Goal: Task Accomplishment & Management: Use online tool/utility

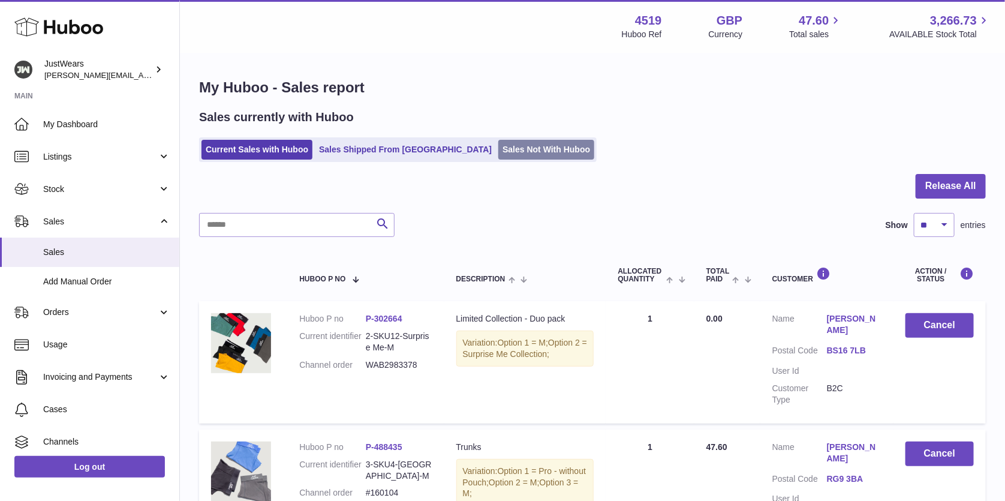
click at [498, 143] on link "Sales Not With Huboo" at bounding box center [546, 150] width 96 height 20
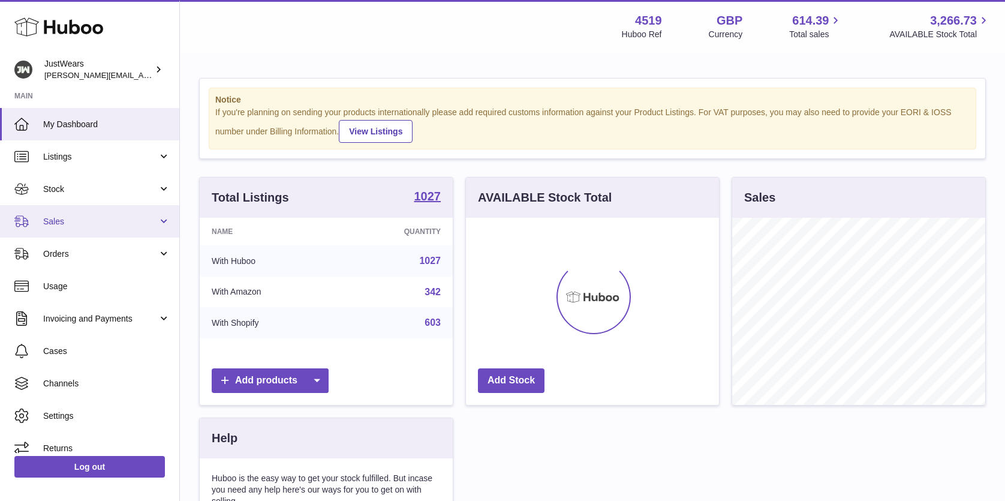
click at [94, 221] on span "Sales" at bounding box center [100, 221] width 115 height 11
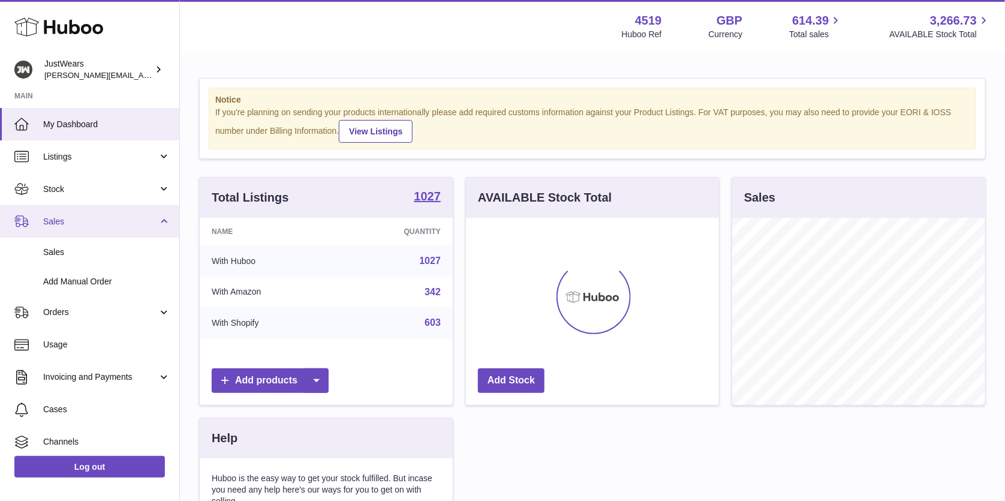
scroll to position [186, 252]
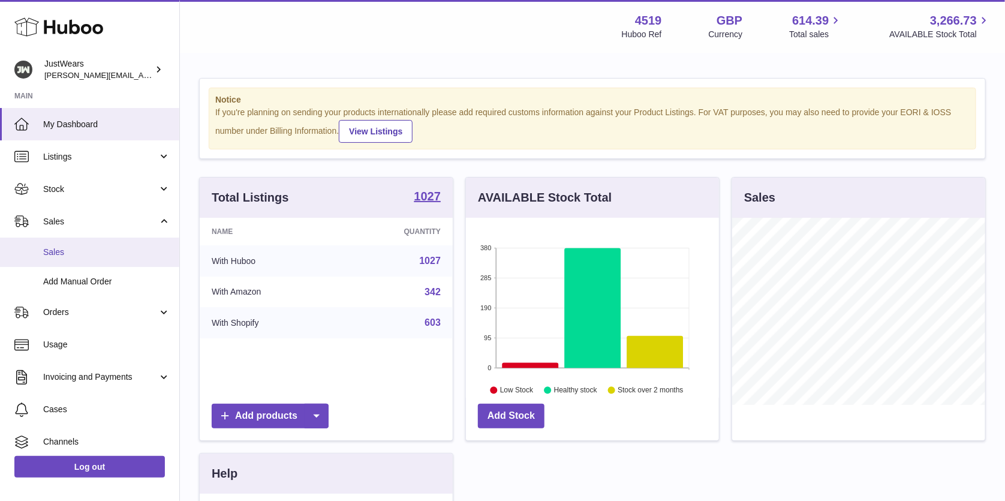
click at [111, 248] on span "Sales" at bounding box center [106, 251] width 127 height 11
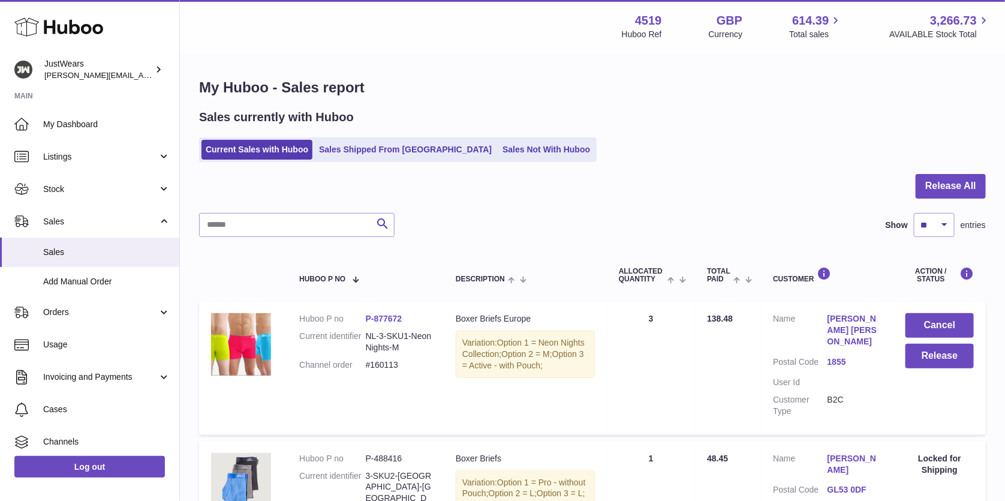
click at [504, 135] on div "Sales currently with Huboo Current Sales with Huboo Sales Shipped From Huboo Sa…" at bounding box center [592, 135] width 787 height 53
click at [505, 146] on link "Sales Not With Huboo" at bounding box center [546, 150] width 96 height 20
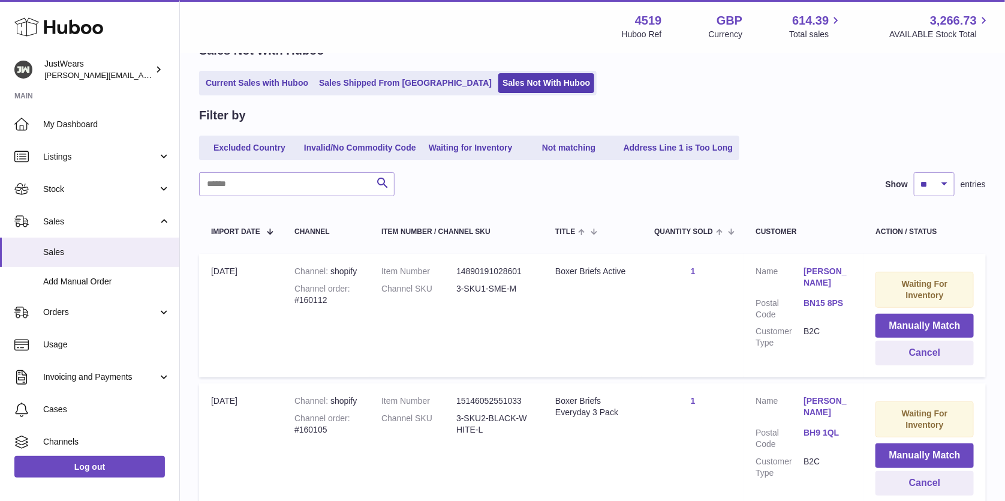
scroll to position [144, 0]
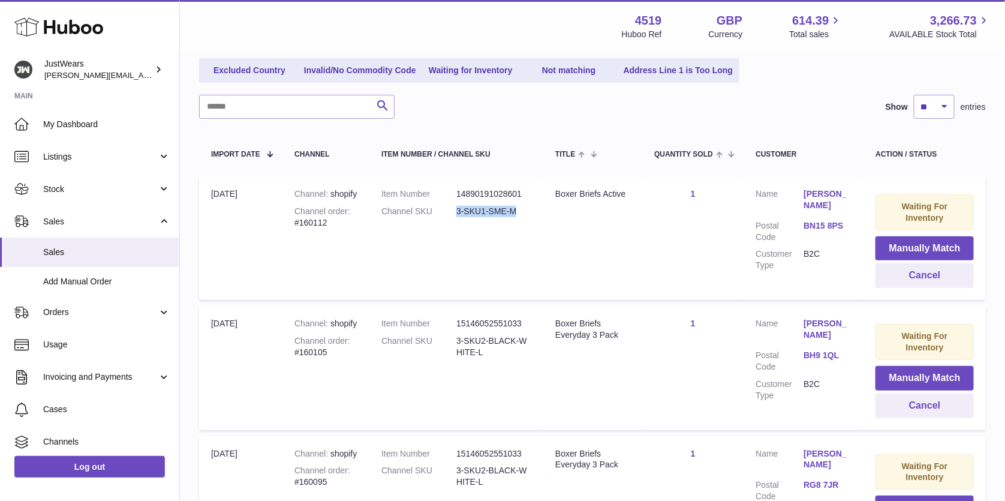
drag, startPoint x: 535, startPoint y: 213, endPoint x: 455, endPoint y: 209, distance: 79.8
click at [455, 209] on td "Item Number 14890191028601 Channel SKU 3-SKU1-SME-M" at bounding box center [456, 238] width 174 height 124
copy dd "3-SKU1-SME-M"
click at [915, 242] on button "Manually Match" at bounding box center [924, 248] width 98 height 25
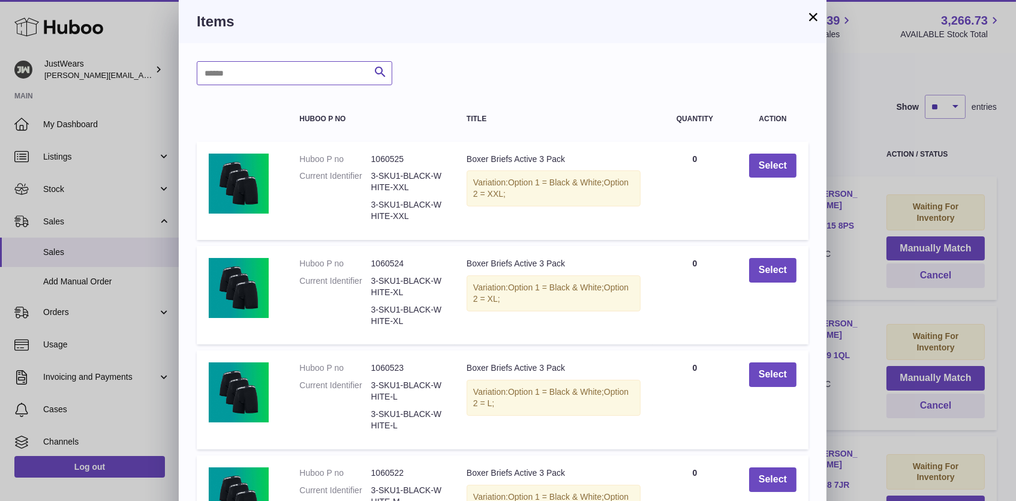
click at [297, 74] on input "text" at bounding box center [294, 73] width 195 height 24
paste input "**********"
click at [252, 73] on input "**********" at bounding box center [294, 73] width 195 height 24
click at [245, 74] on input "**********" at bounding box center [294, 73] width 195 height 24
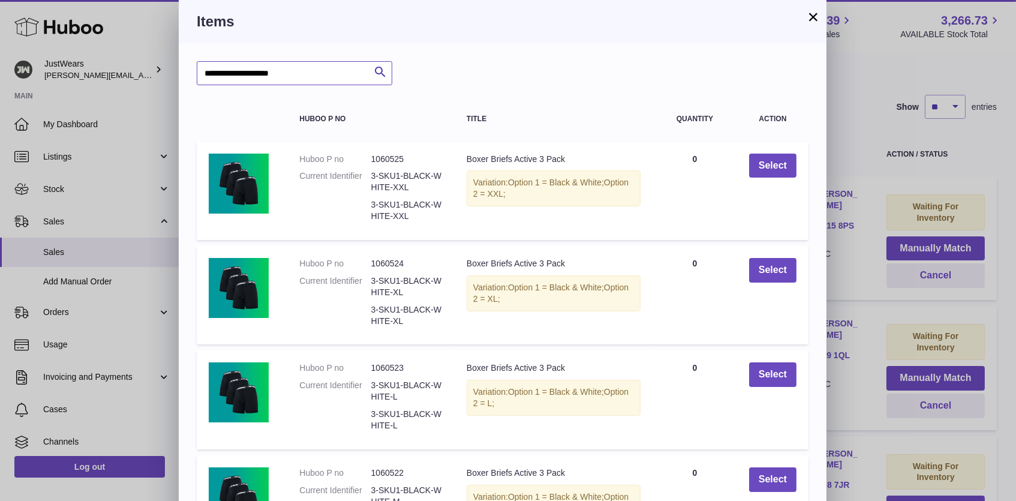
type input "**********"
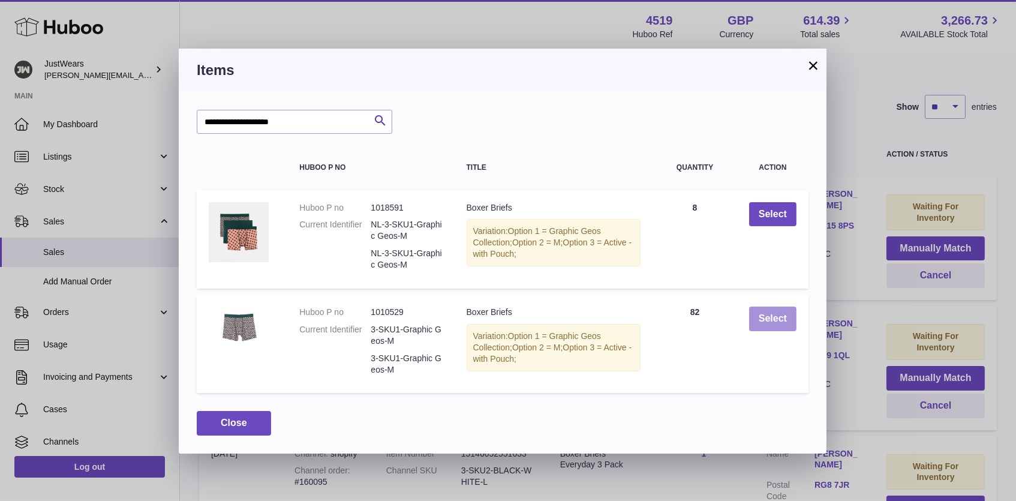
click at [775, 317] on button "Select" at bounding box center [772, 318] width 47 height 25
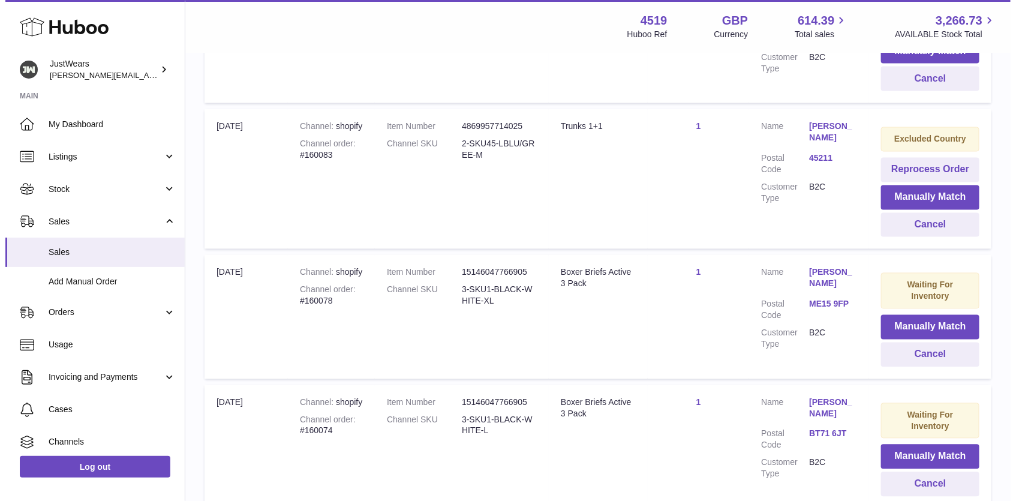
scroll to position [977, 0]
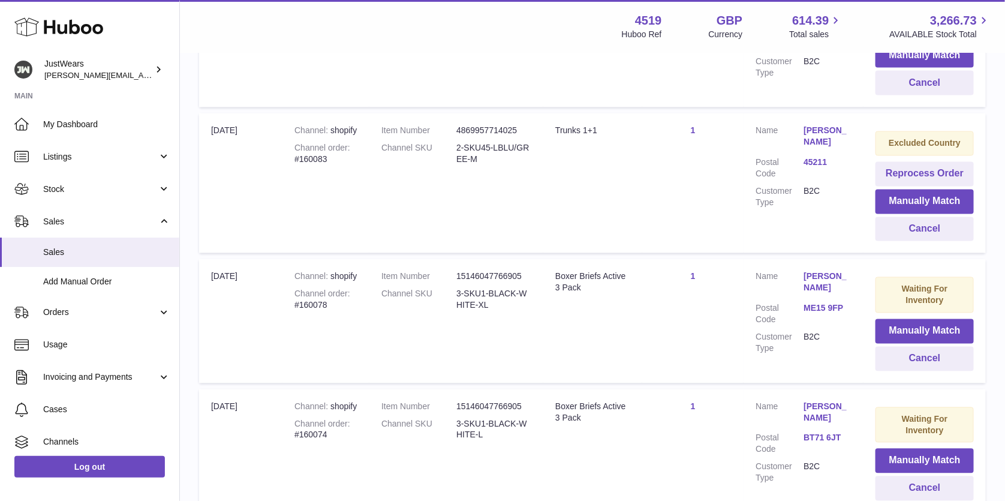
click at [817, 157] on link "45211" at bounding box center [827, 162] width 48 height 11
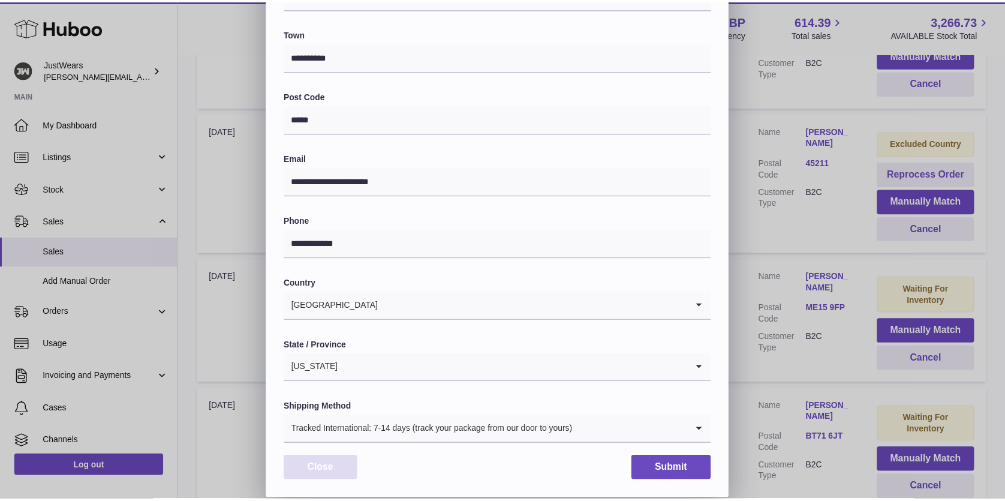
scroll to position [219, 0]
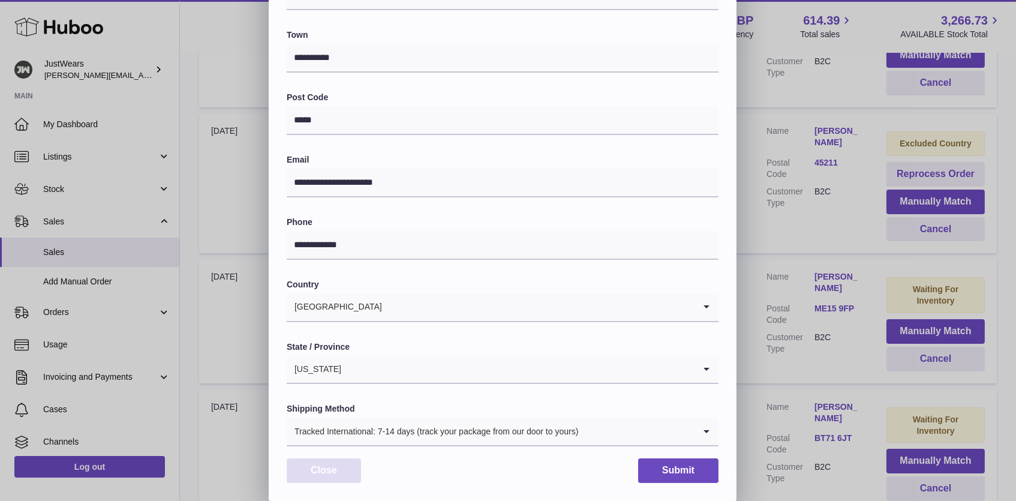
click at [333, 459] on button "Close" at bounding box center [324, 470] width 74 height 25
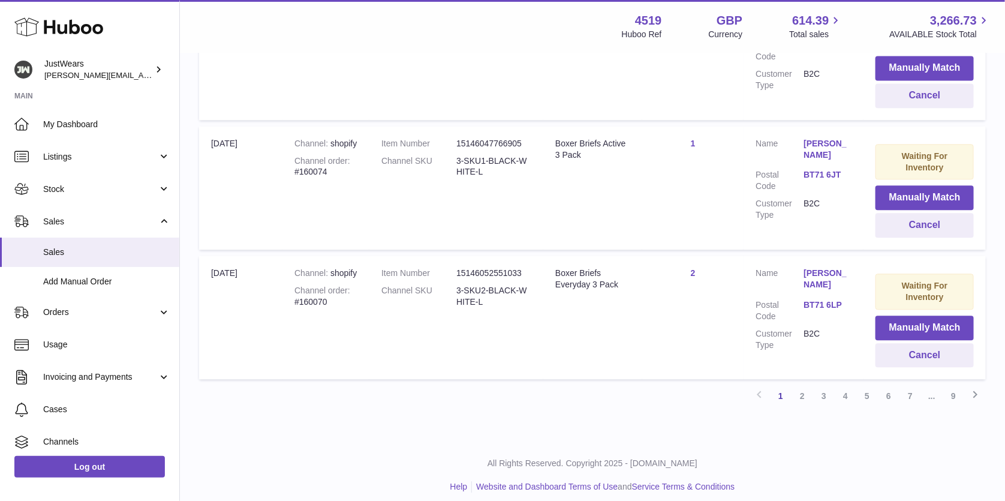
scroll to position [1239, 0]
click at [948, 386] on link "9" at bounding box center [953, 397] width 22 height 22
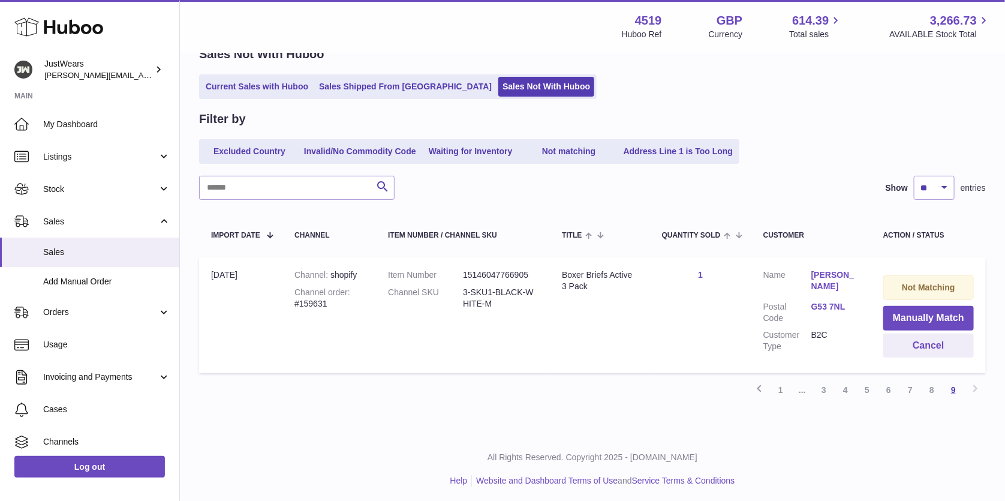
scroll to position [54, 0]
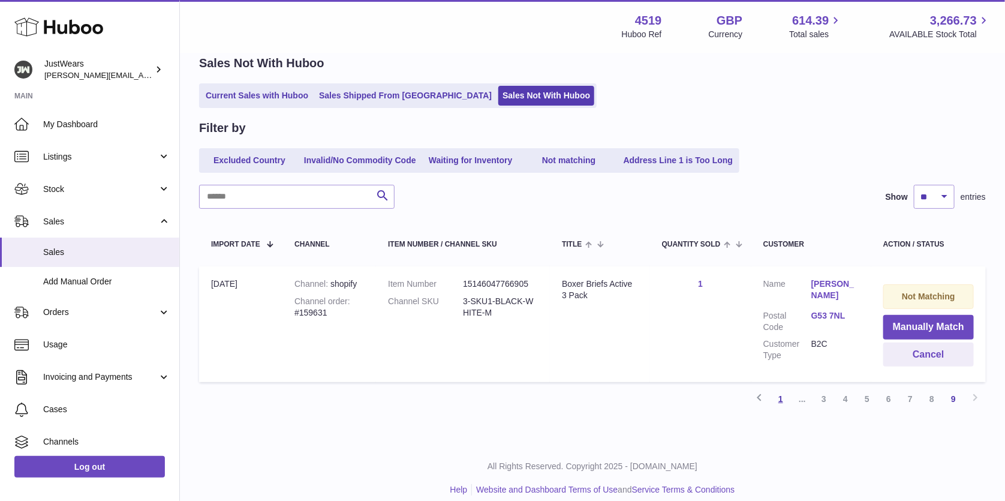
click at [785, 394] on link "1" at bounding box center [781, 399] width 22 height 22
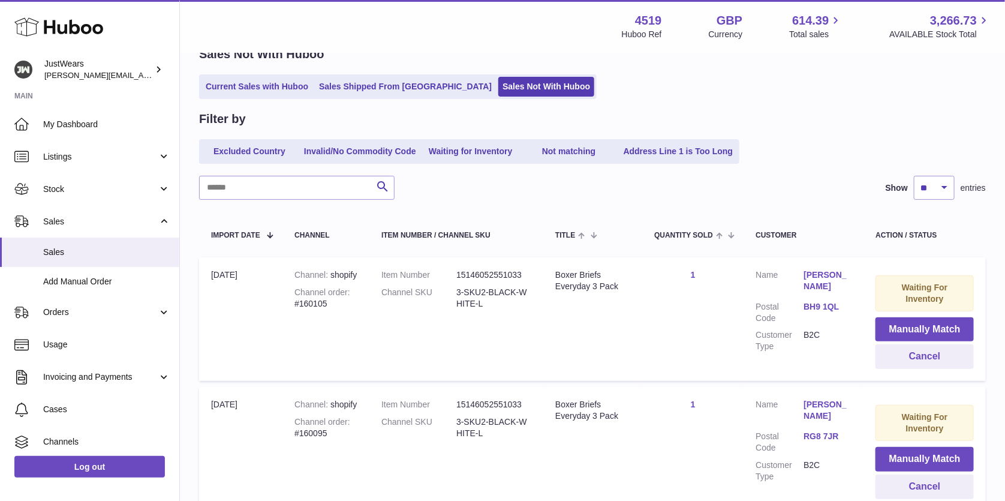
scroll to position [62, 0]
click at [356, 191] on input "text" at bounding box center [296, 188] width 195 height 24
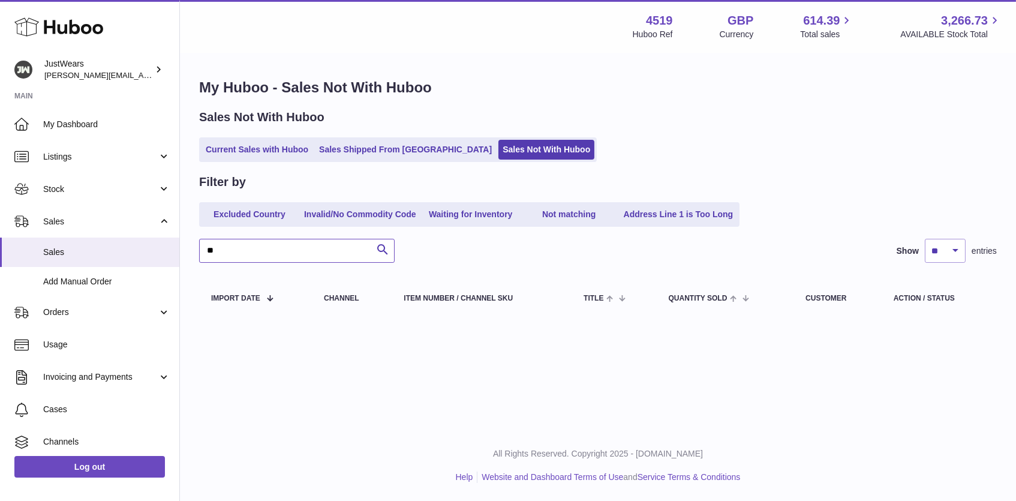
type input "*"
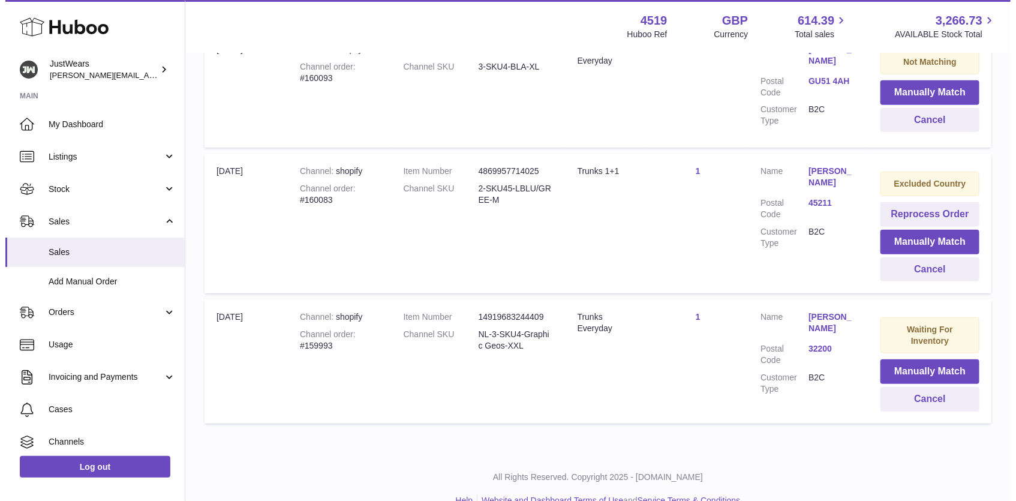
scroll to position [290, 0]
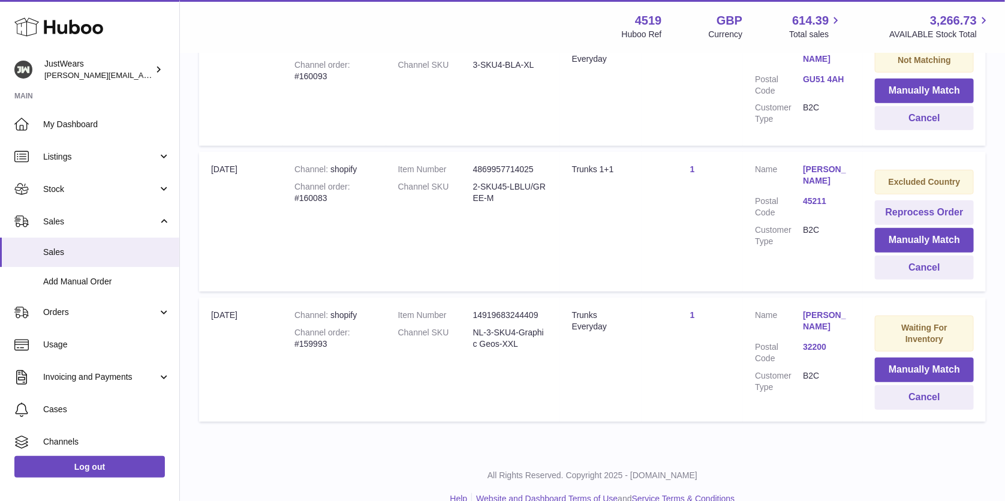
click at [818, 342] on link "32200" at bounding box center [827, 346] width 48 height 11
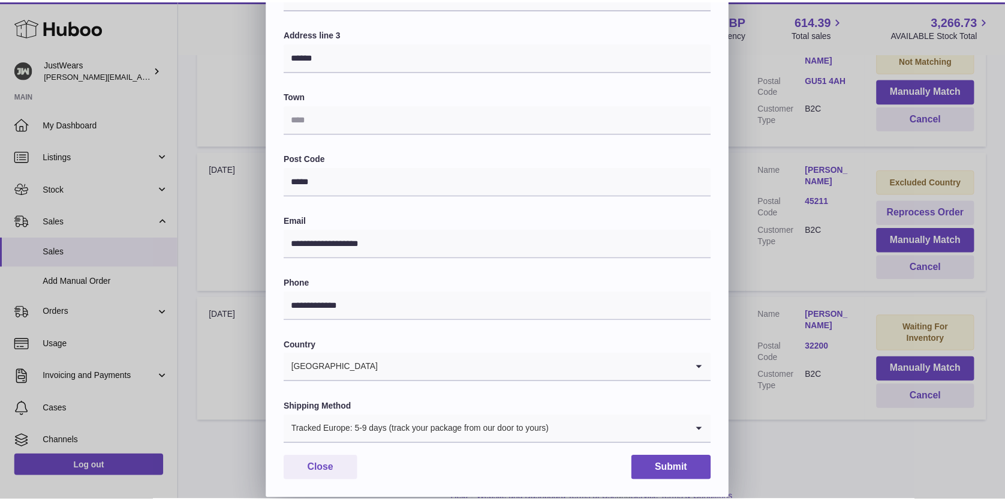
scroll to position [219, 0]
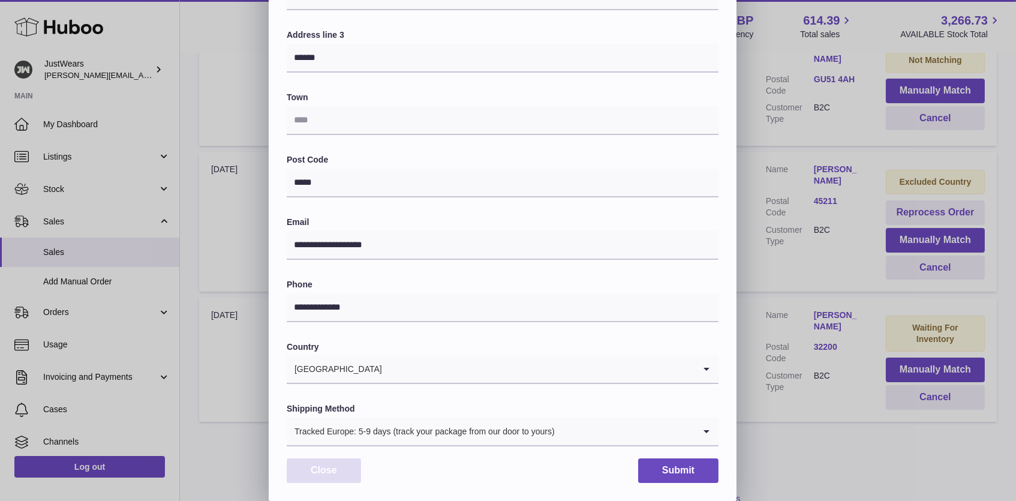
click at [317, 472] on button "Close" at bounding box center [324, 470] width 74 height 25
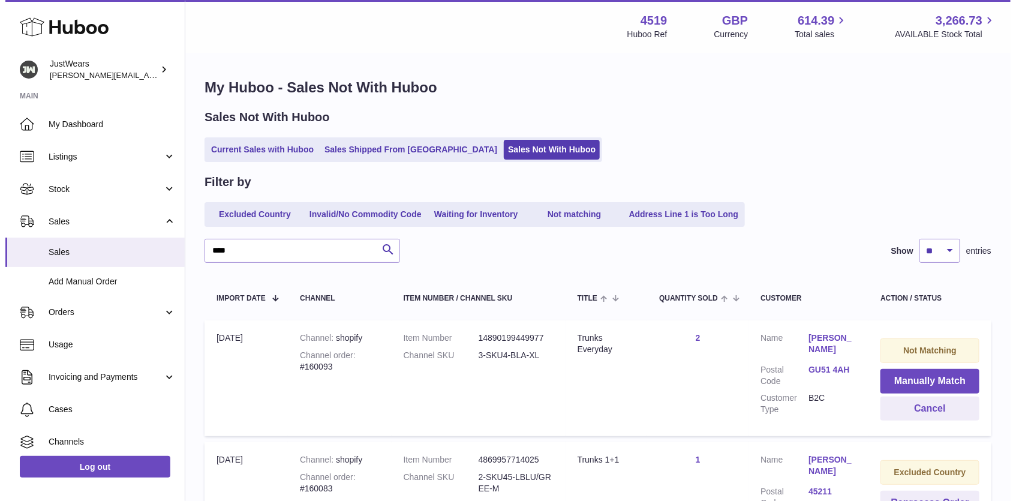
scroll to position [0, 0]
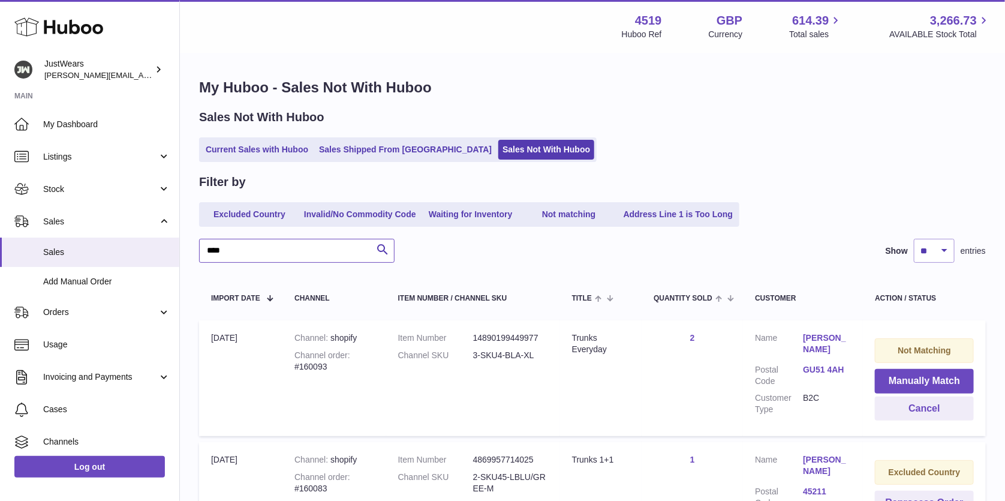
click at [312, 250] on input "****" at bounding box center [296, 251] width 195 height 24
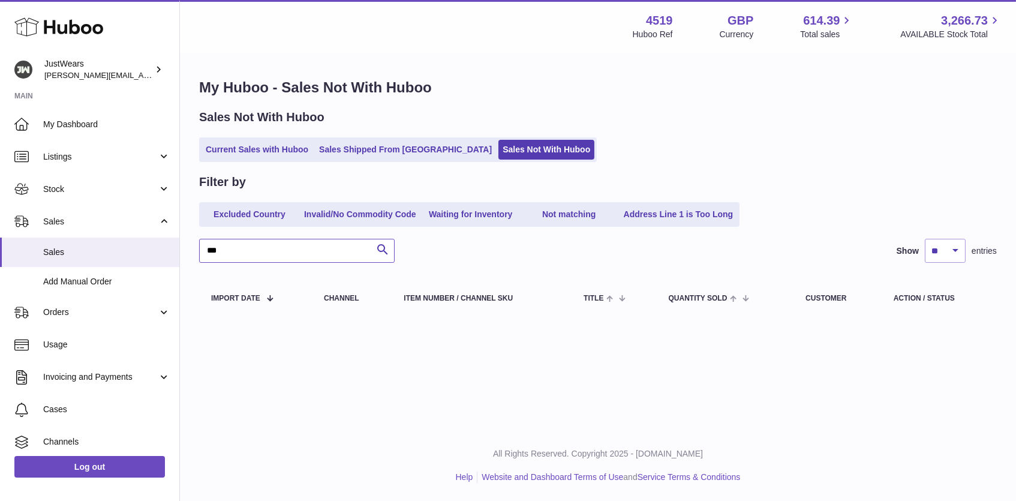
type input "****"
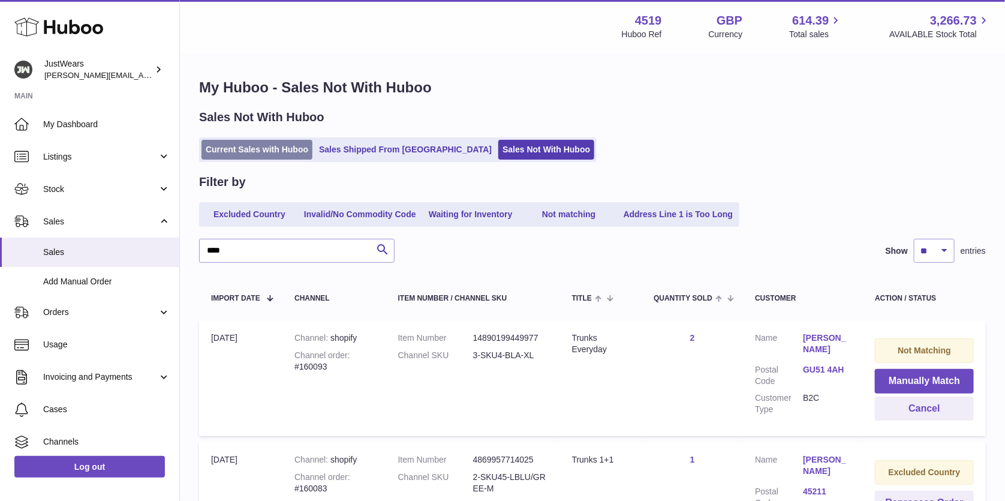
click at [263, 145] on link "Current Sales with Huboo" at bounding box center [256, 150] width 111 height 20
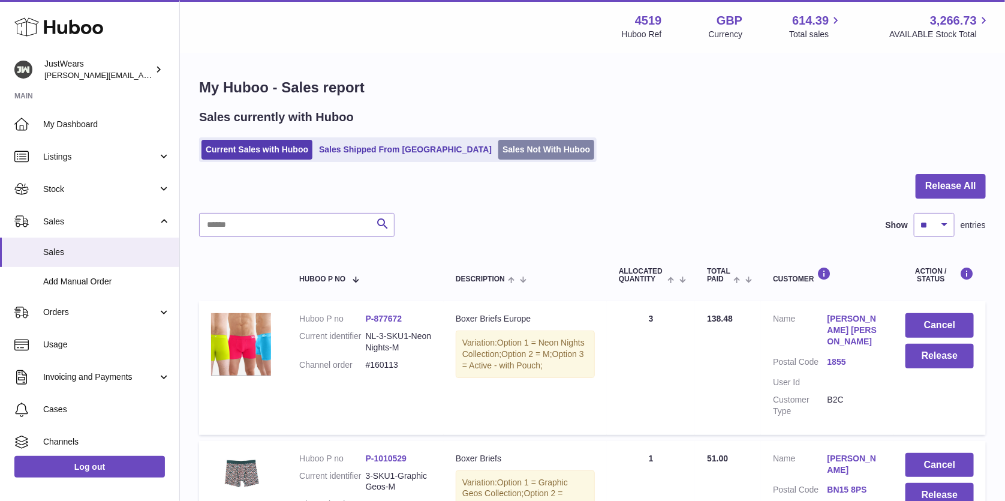
click at [498, 154] on link "Sales Not With Huboo" at bounding box center [546, 150] width 96 height 20
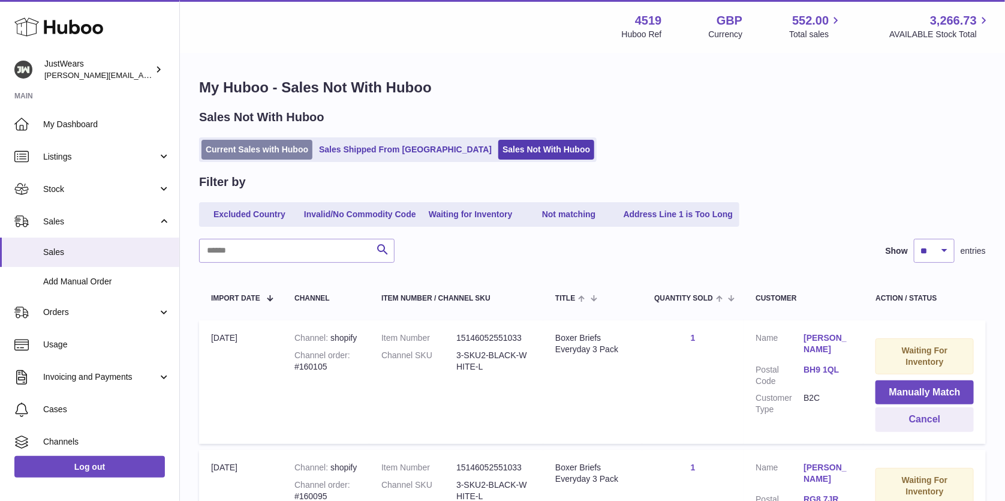
click at [275, 150] on link "Current Sales with Huboo" at bounding box center [256, 150] width 111 height 20
